Goal: Task Accomplishment & Management: Manage account settings

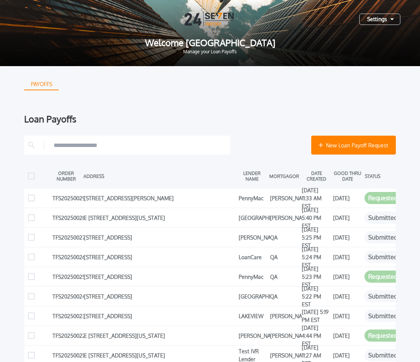
click at [386, 20] on div "Settings" at bounding box center [379, 19] width 41 height 11
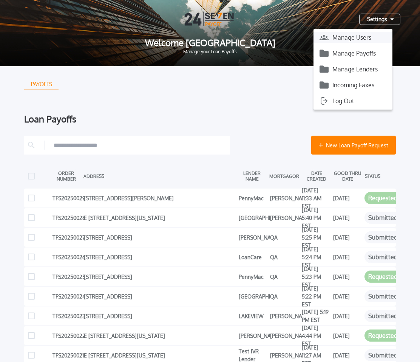
click at [361, 39] on button "Manage Users" at bounding box center [352, 37] width 79 height 11
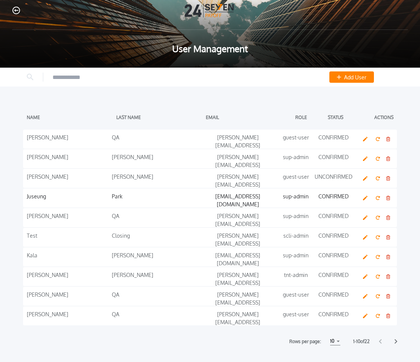
scroll to position [10, 0]
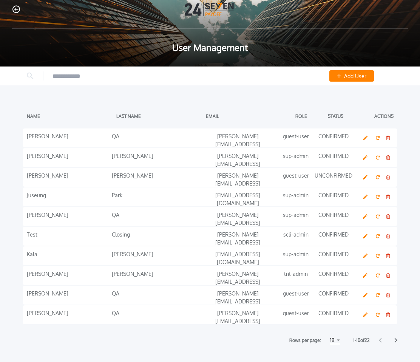
click at [397, 341] on div "Rows per page: 10 5 5 10 10 15 15 1 - 10 of 22" at bounding box center [210, 340] width 420 height 8
click at [393, 340] on div at bounding box center [388, 340] width 18 height 5
click at [394, 340] on div at bounding box center [388, 340] width 18 height 5
click at [396, 339] on icon at bounding box center [396, 340] width 3 height 5
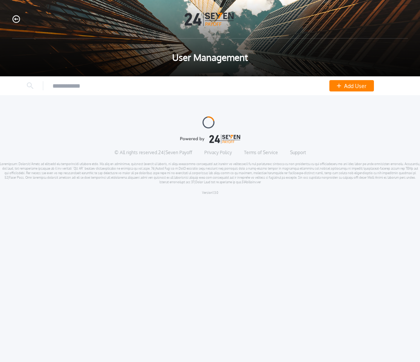
scroll to position [0, 0]
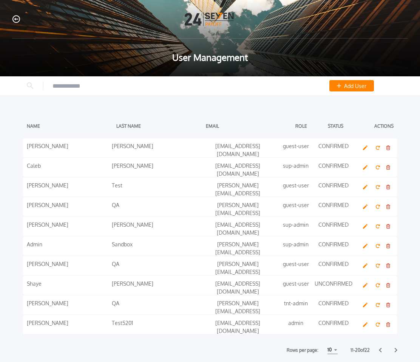
click at [395, 351] on icon at bounding box center [396, 350] width 3 height 5
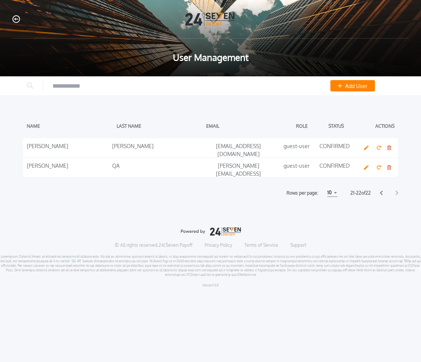
click at [381, 192] on icon at bounding box center [381, 193] width 3 height 5
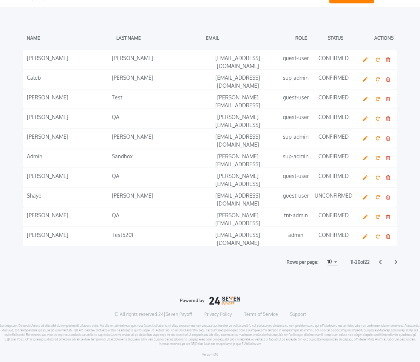
scroll to position [89, 0]
click at [380, 260] on icon at bounding box center [380, 261] width 3 height 5
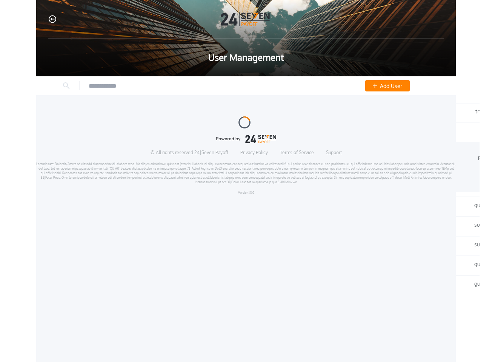
scroll to position [0, 0]
